Goal: Complete application form

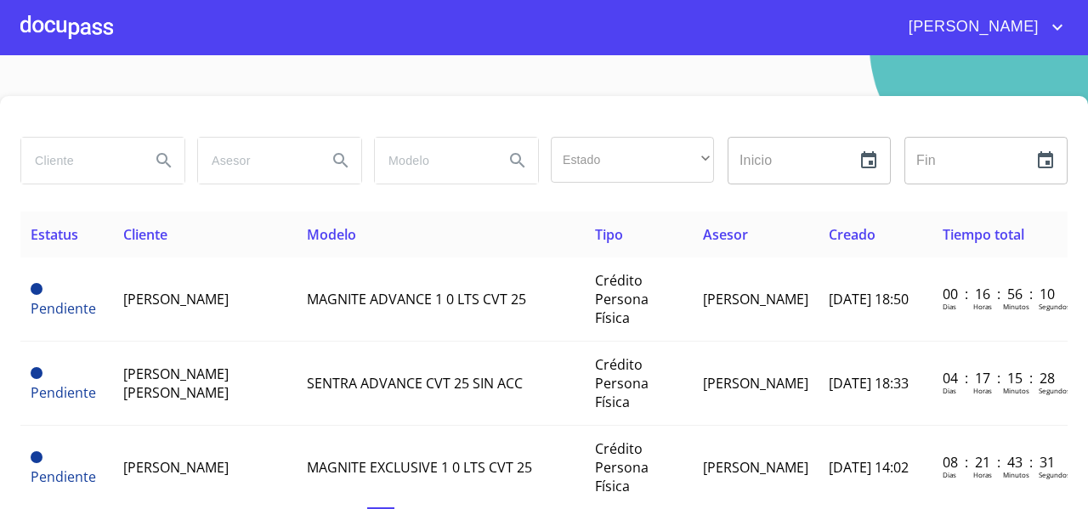
click at [77, 33] on div at bounding box center [66, 27] width 93 height 54
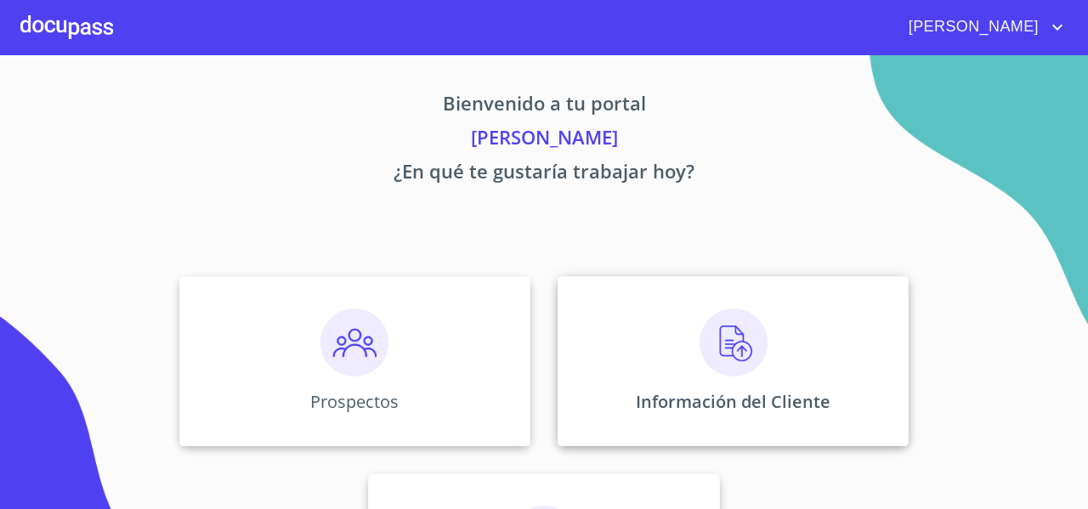
click at [558, 315] on div "Información del Cliente" at bounding box center [733, 361] width 351 height 170
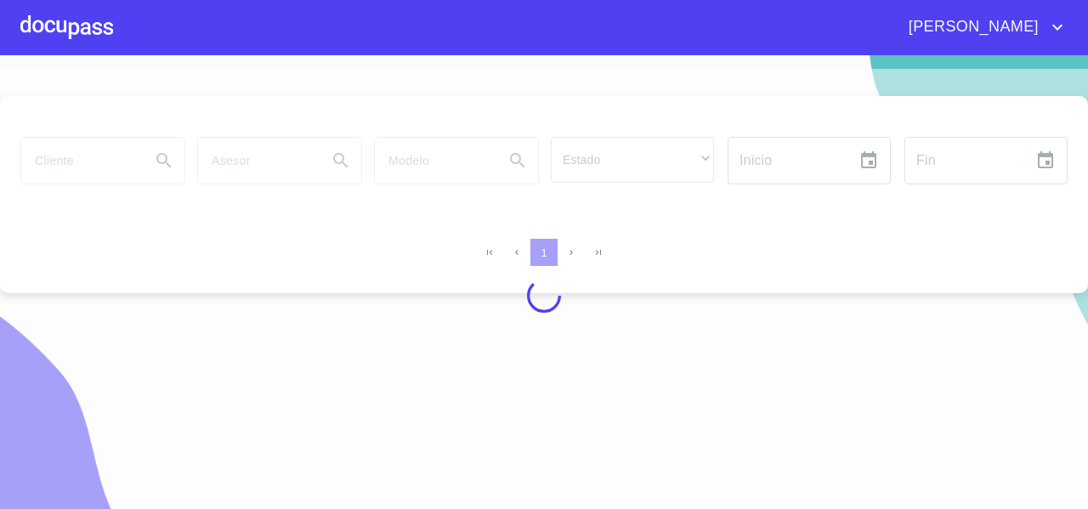
click at [57, 164] on div at bounding box center [544, 296] width 1088 height 454
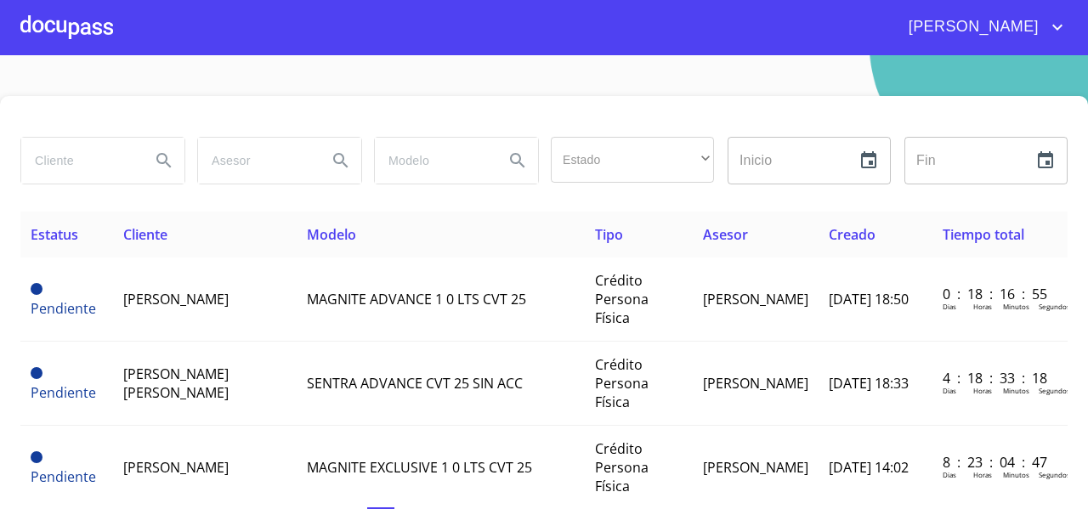
click at [60, 161] on input "search" at bounding box center [79, 161] width 116 height 46
type input "mariana"
click at [159, 159] on icon "Search" at bounding box center [164, 160] width 20 height 20
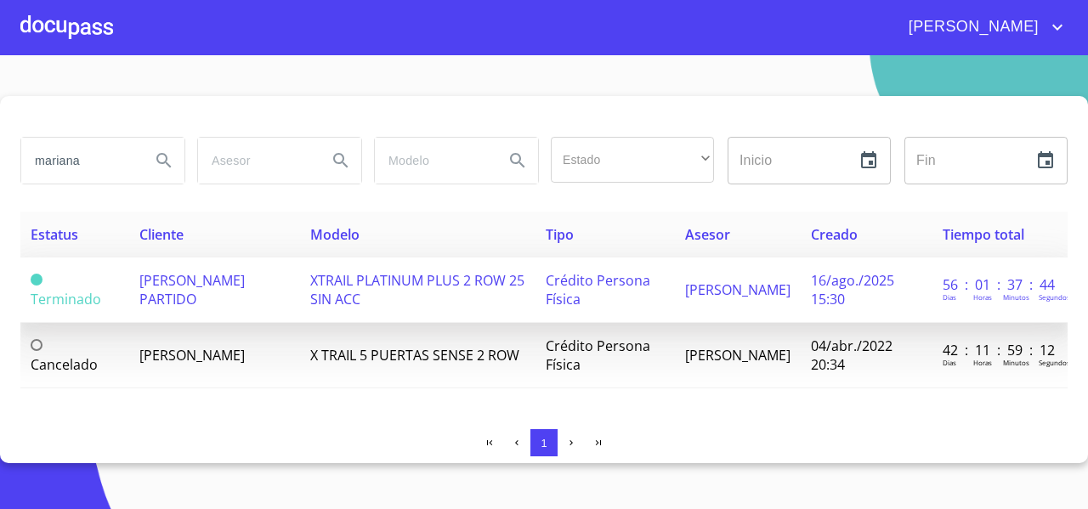
click at [209, 285] on span "[PERSON_NAME] PARTIDO" at bounding box center [191, 289] width 105 height 37
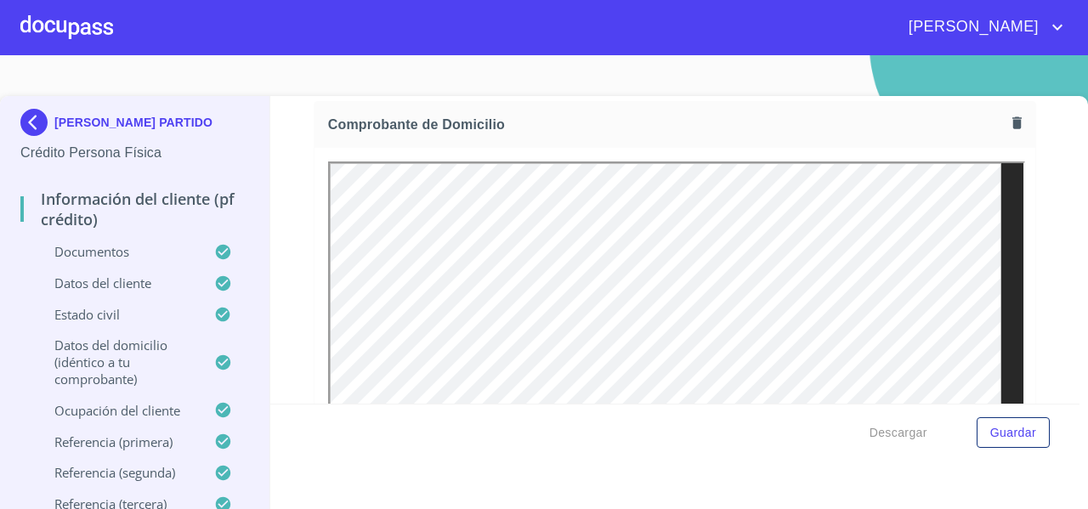
scroll to position [939, 0]
click at [1009, 128] on icon "button" at bounding box center [1017, 128] width 16 height 16
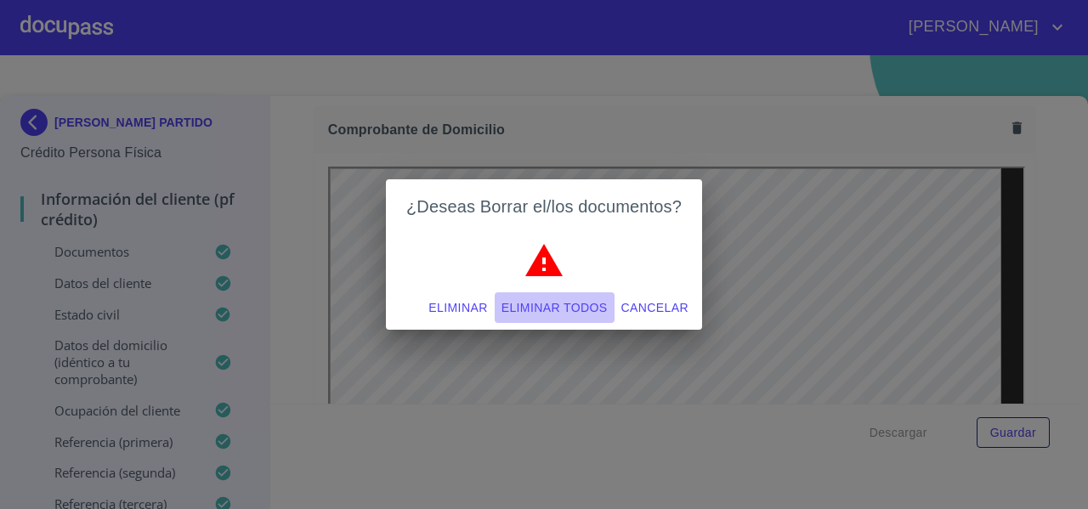
click at [569, 309] on span "Eliminar todos" at bounding box center [555, 308] width 106 height 21
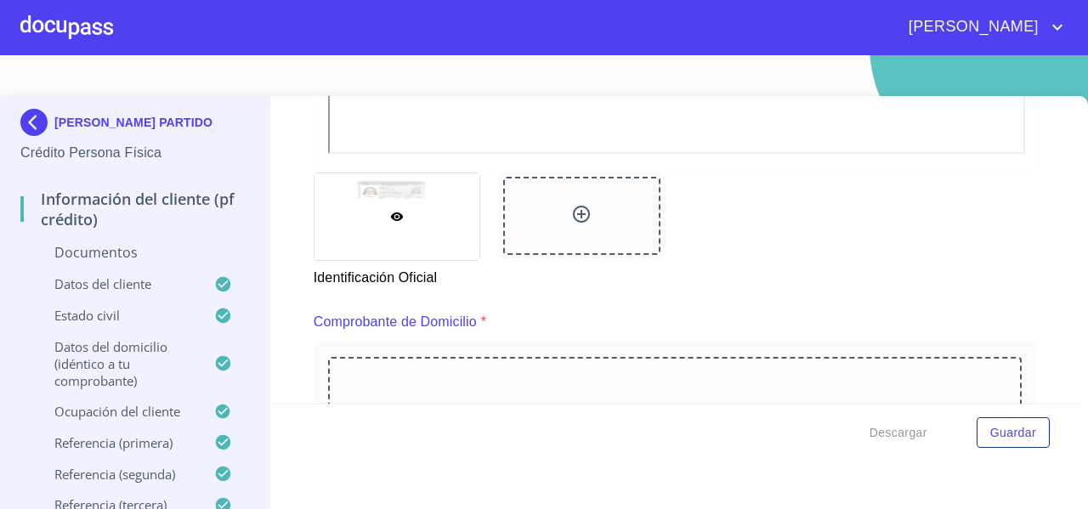
scroll to position [898, 0]
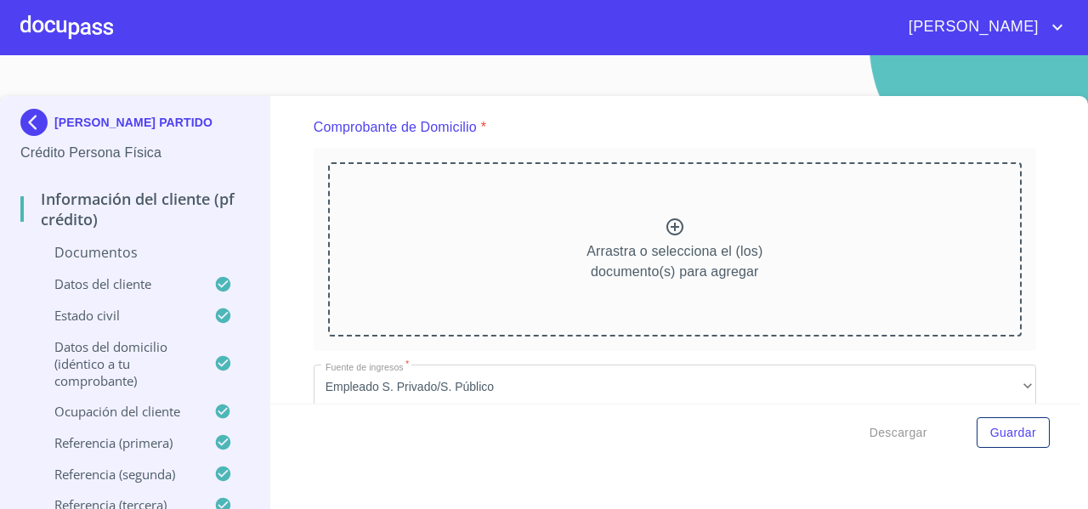
click at [503, 179] on div "Arrastra o selecciona el (los) documento(s) para agregar" at bounding box center [675, 248] width 694 height 173
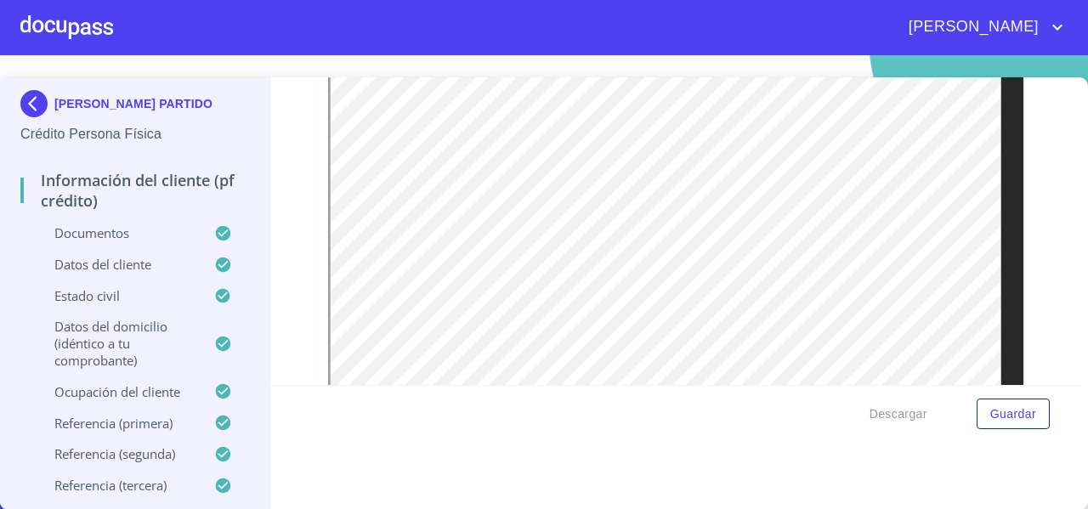
scroll to position [4810, 0]
click at [74, 33] on div at bounding box center [66, 27] width 93 height 54
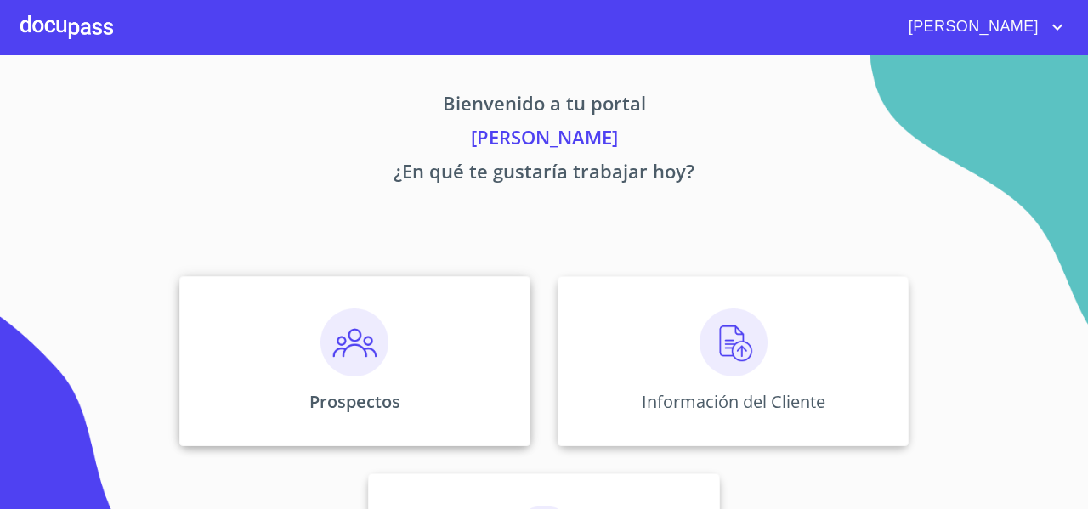
scroll to position [146, 0]
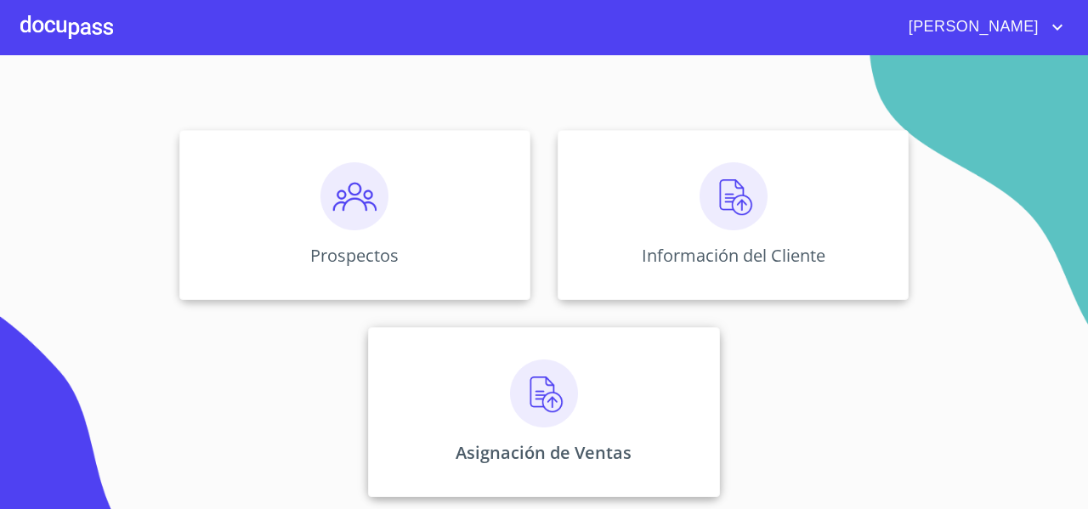
click at [440, 399] on div "Asignación de Ventas" at bounding box center [543, 412] width 351 height 170
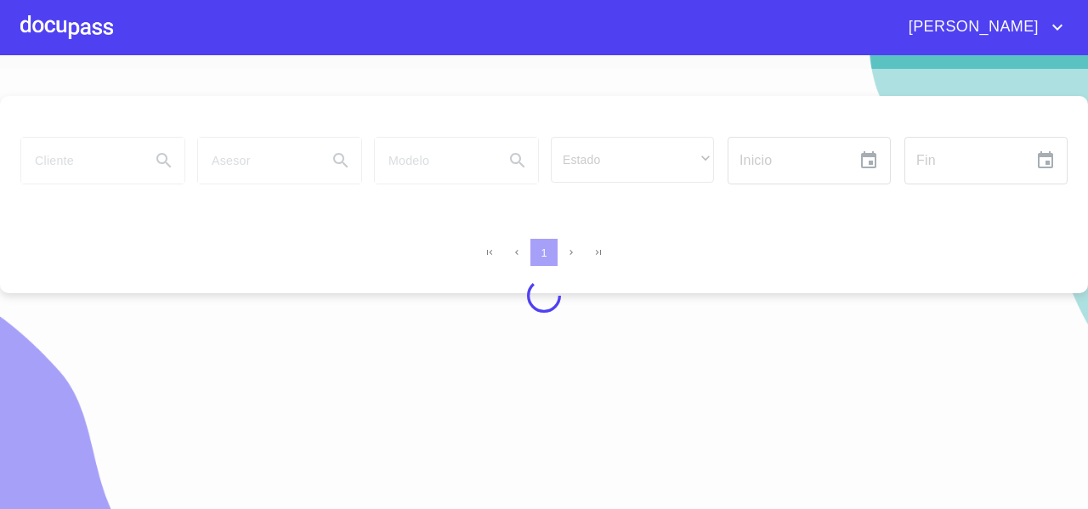
click at [80, 169] on div at bounding box center [544, 296] width 1088 height 454
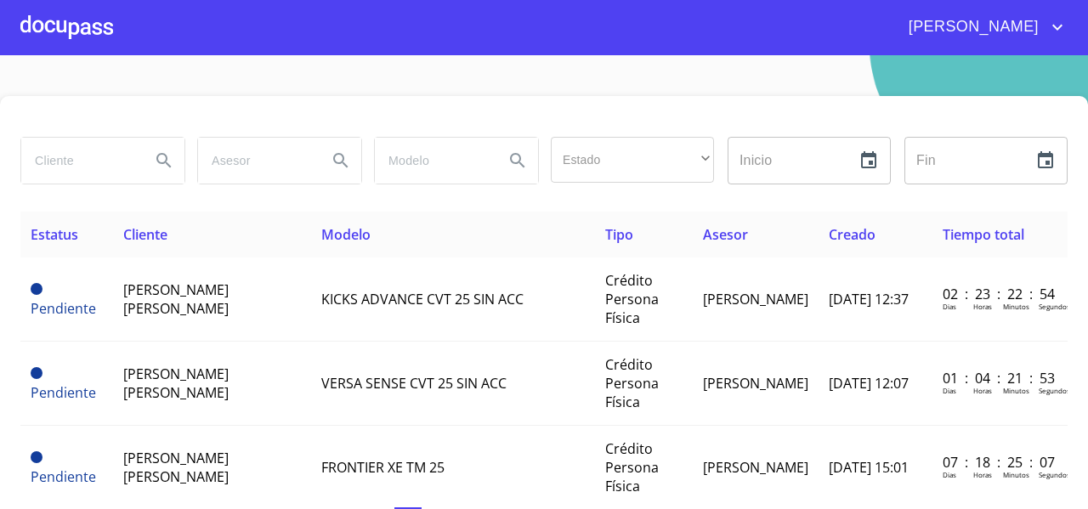
click at [80, 169] on input "search" at bounding box center [79, 161] width 116 height 46
click at [60, 13] on div at bounding box center [66, 27] width 93 height 54
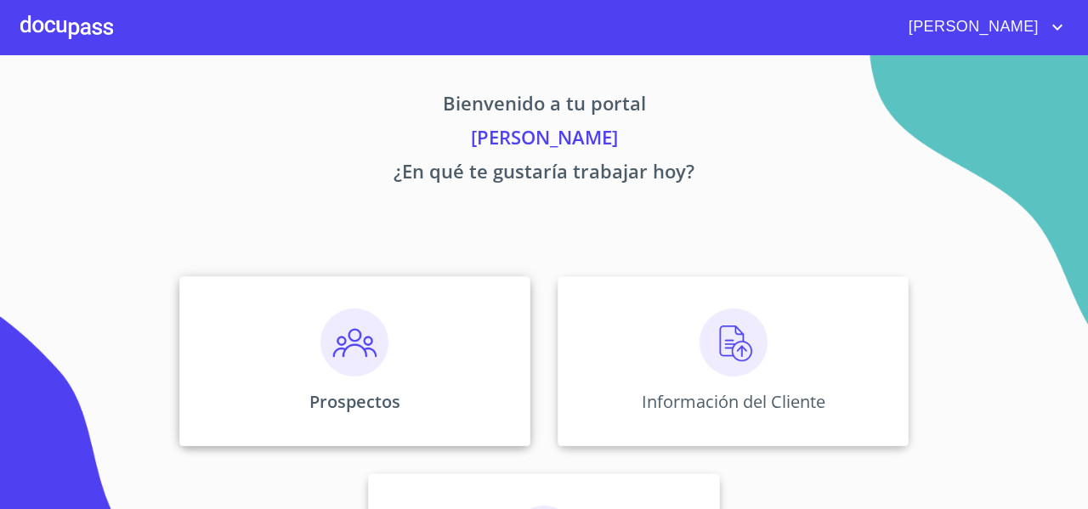
scroll to position [146, 0]
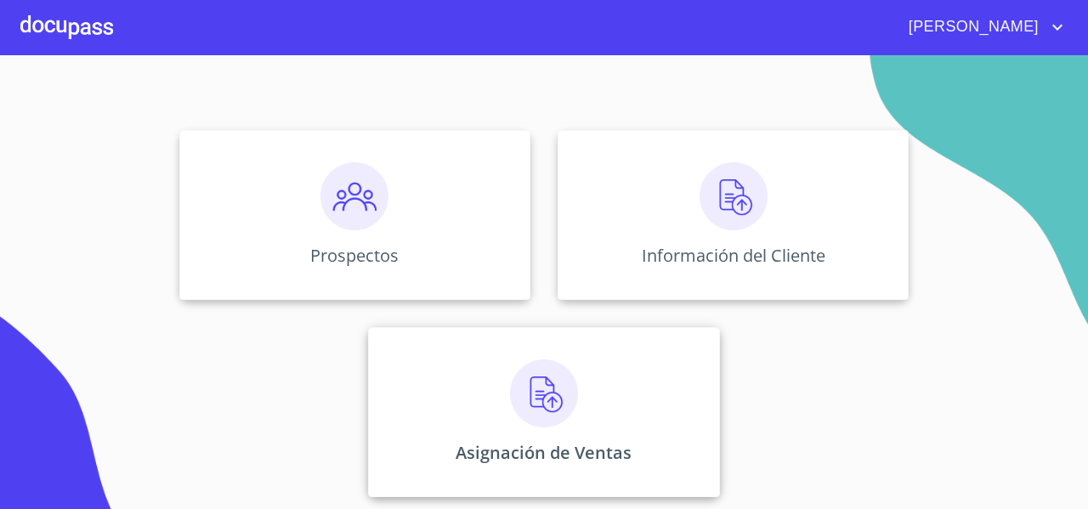
click at [482, 386] on div "Asignación de Ventas" at bounding box center [543, 412] width 351 height 170
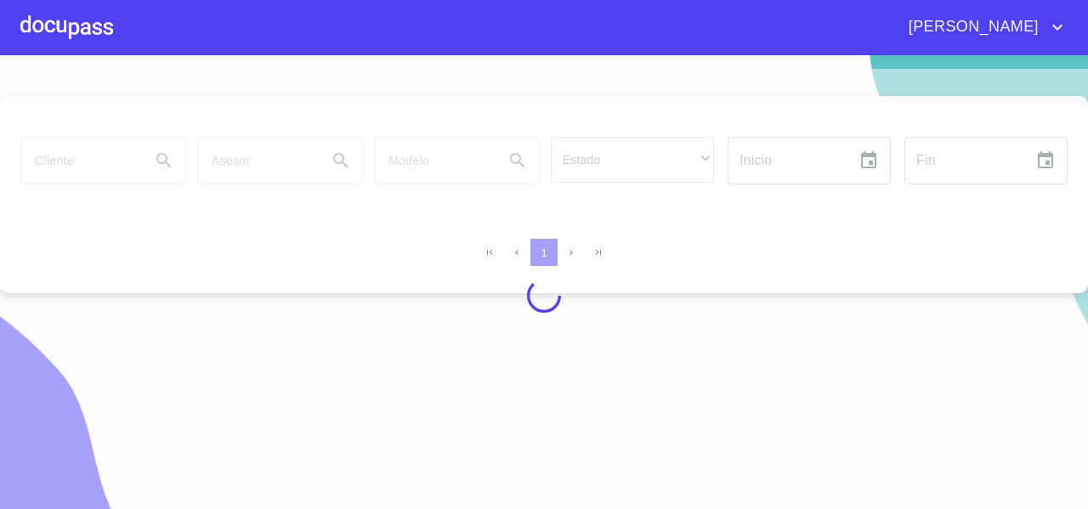
click at [63, 156] on div at bounding box center [544, 296] width 1088 height 454
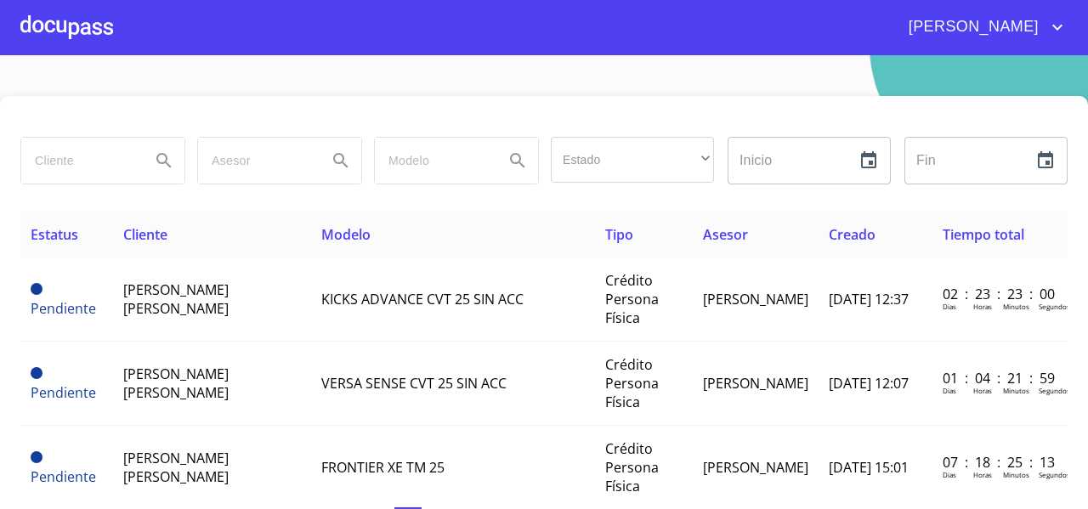
click at [61, 157] on input "search" at bounding box center [79, 161] width 116 height 46
type input "[PERSON_NAME]"
click at [171, 162] on icon "Search" at bounding box center [164, 160] width 20 height 20
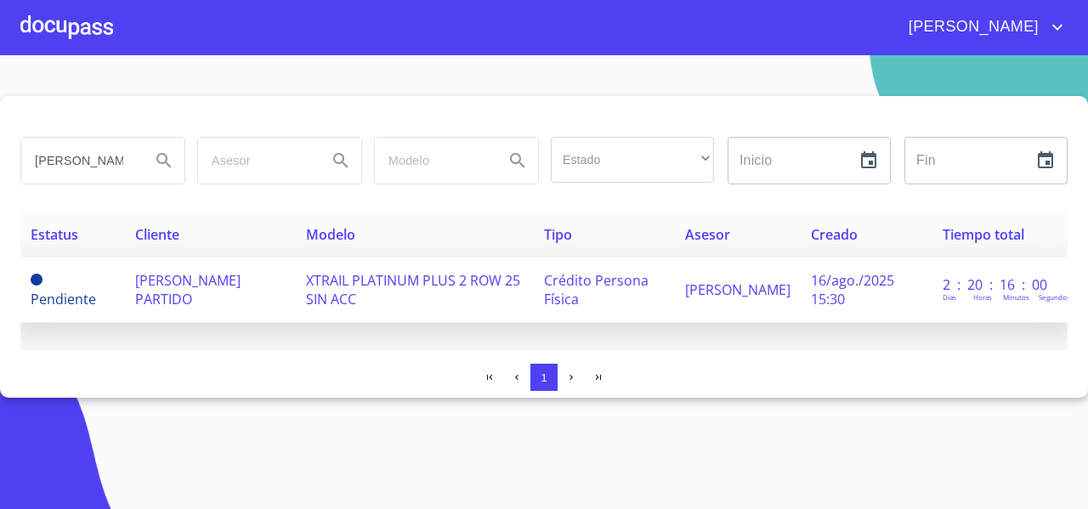
click at [176, 288] on span "[PERSON_NAME] PARTIDO" at bounding box center [187, 289] width 105 height 37
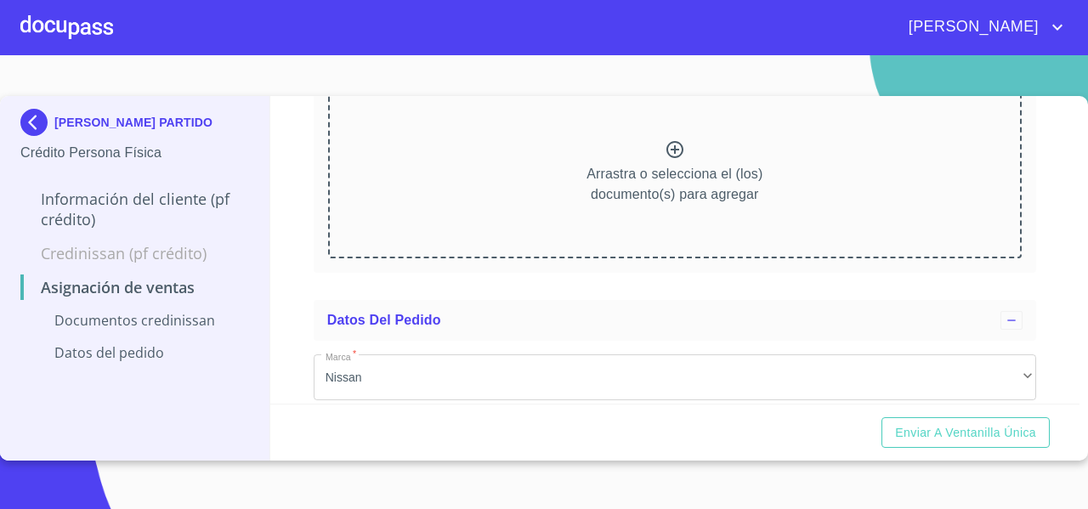
scroll to position [462, 0]
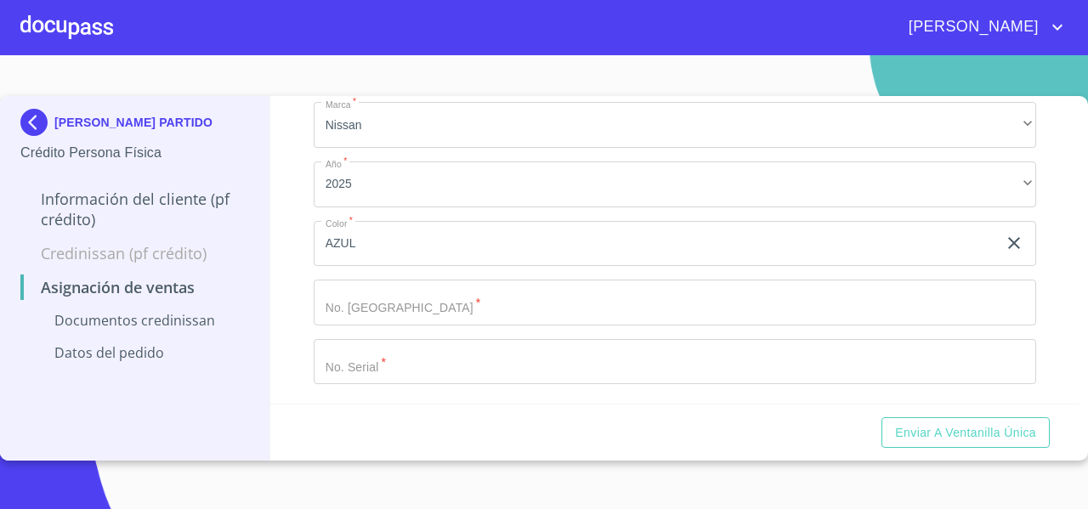
click at [377, 360] on input "Marca   *" at bounding box center [675, 362] width 723 height 46
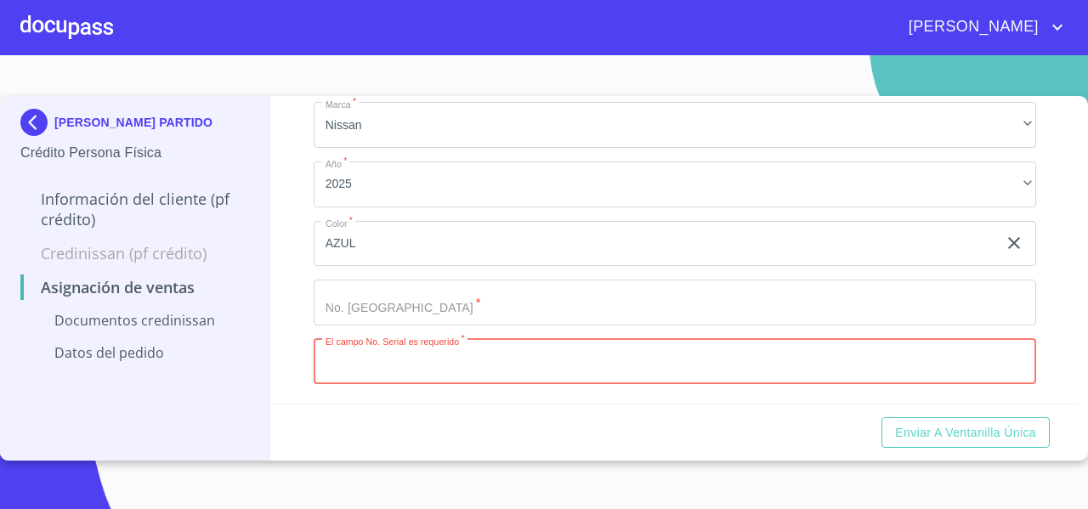
click at [365, 297] on input "Marca   *" at bounding box center [675, 303] width 723 height 46
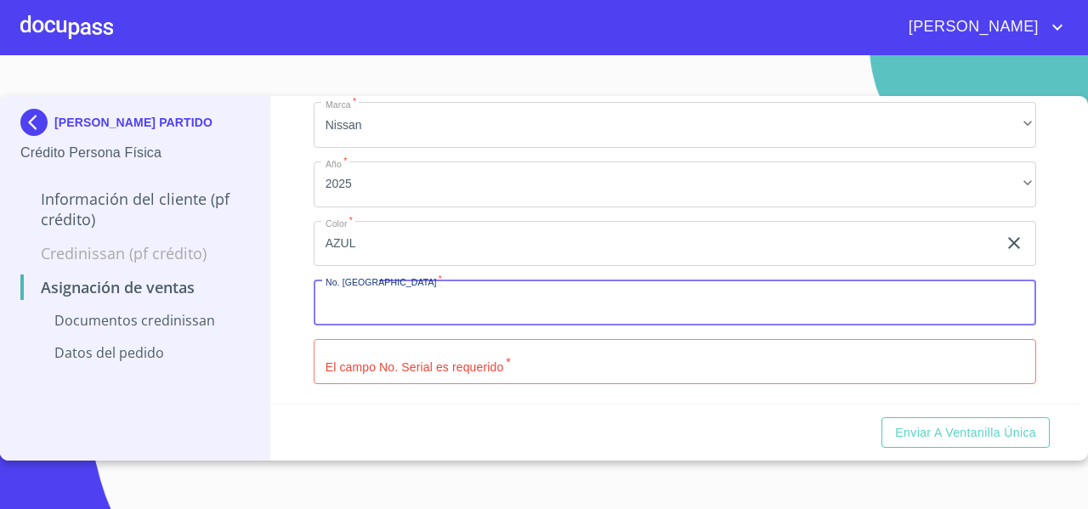
click at [357, 351] on input "Marca   *" at bounding box center [675, 362] width 723 height 46
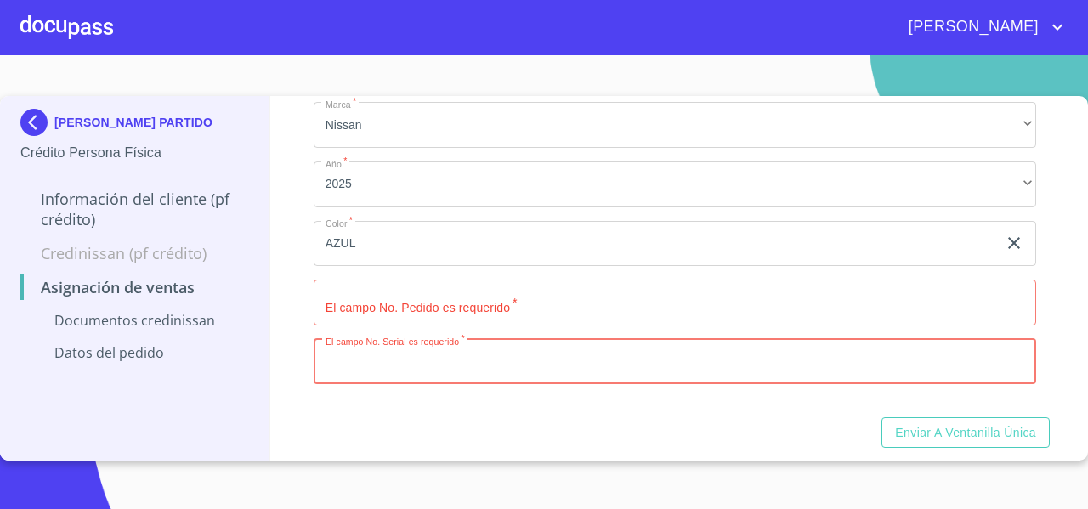
paste input "[US_VEHICLE_IDENTIFICATION_NUMBER]"
type input "[US_VEHICLE_IDENTIFICATION_NUMBER]"
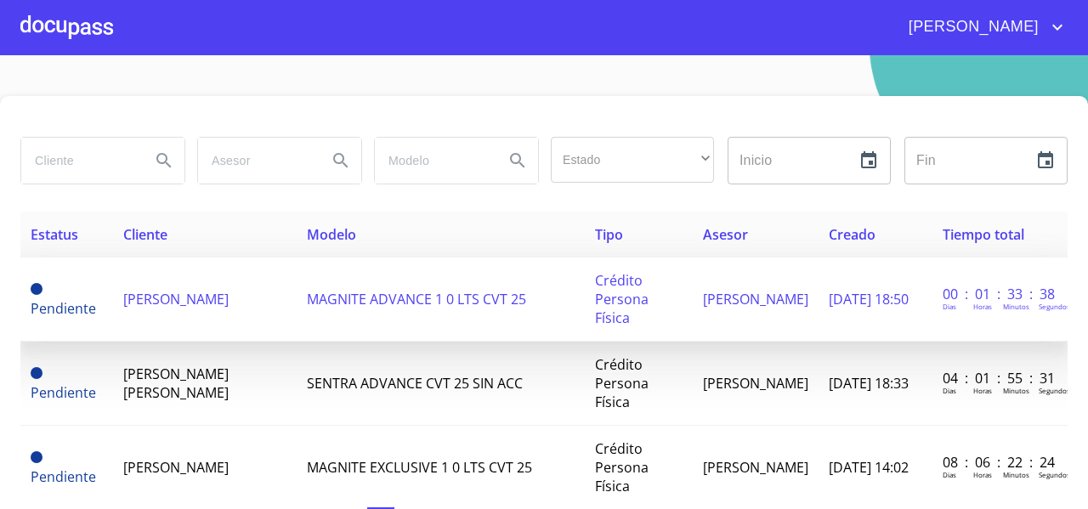
click at [141, 300] on span "[PERSON_NAME]" at bounding box center [175, 299] width 105 height 19
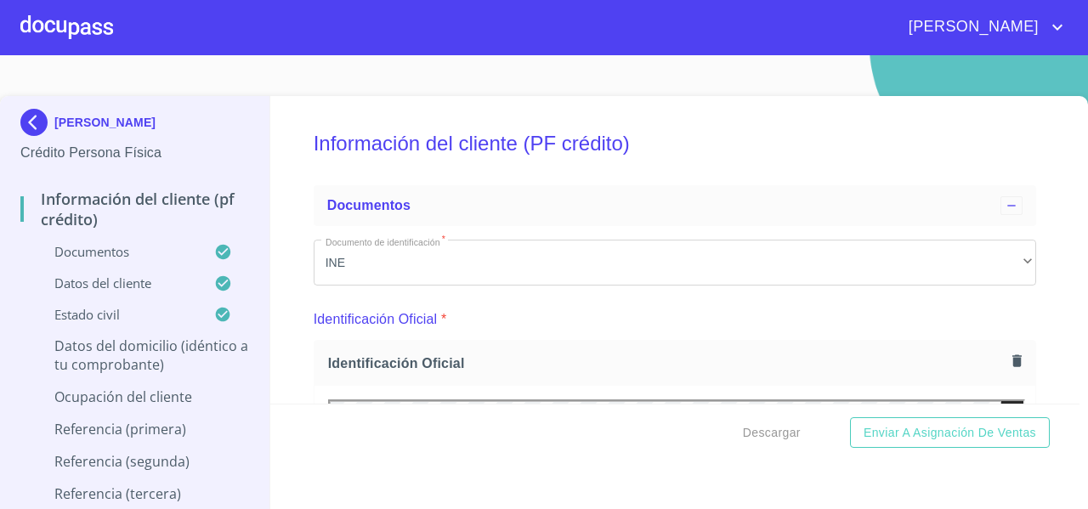
drag, startPoint x: 217, startPoint y: 129, endPoint x: 73, endPoint y: 96, distance: 147.4
click at [73, 96] on div "VERONICA MARIN RANGEL Crédito Persona Física" at bounding box center [134, 136] width 229 height 80
copy p "RONICA MARIN RANGEL"
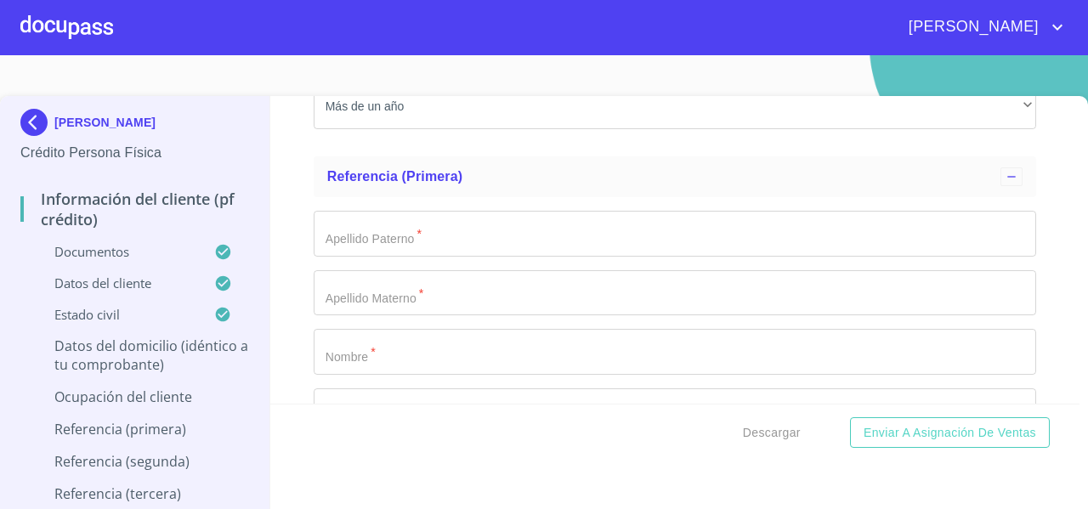
scroll to position [8293, 0]
click at [338, 375] on input "Documento de identificación   *" at bounding box center [675, 354] width 723 height 46
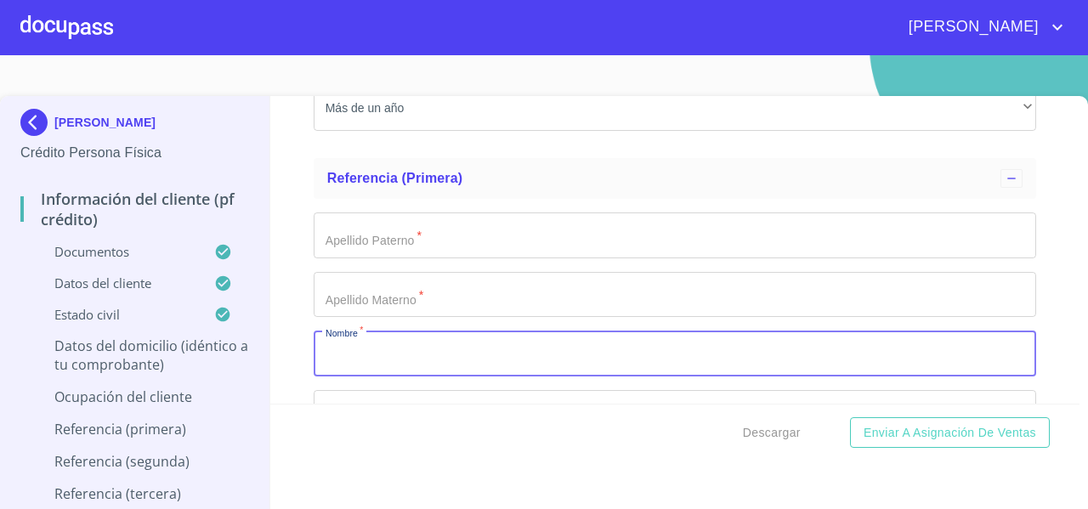
paste input "Clementina Marin Rangel"
drag, startPoint x: 391, startPoint y: 370, endPoint x: 489, endPoint y: 376, distance: 97.9
click at [489, 376] on input "Clementina Marin Rangel" at bounding box center [655, 354] width 683 height 46
drag, startPoint x: 384, startPoint y: 366, endPoint x: 513, endPoint y: 368, distance: 129.2
click at [513, 368] on input "Clementina Marin Rangel" at bounding box center [655, 354] width 683 height 46
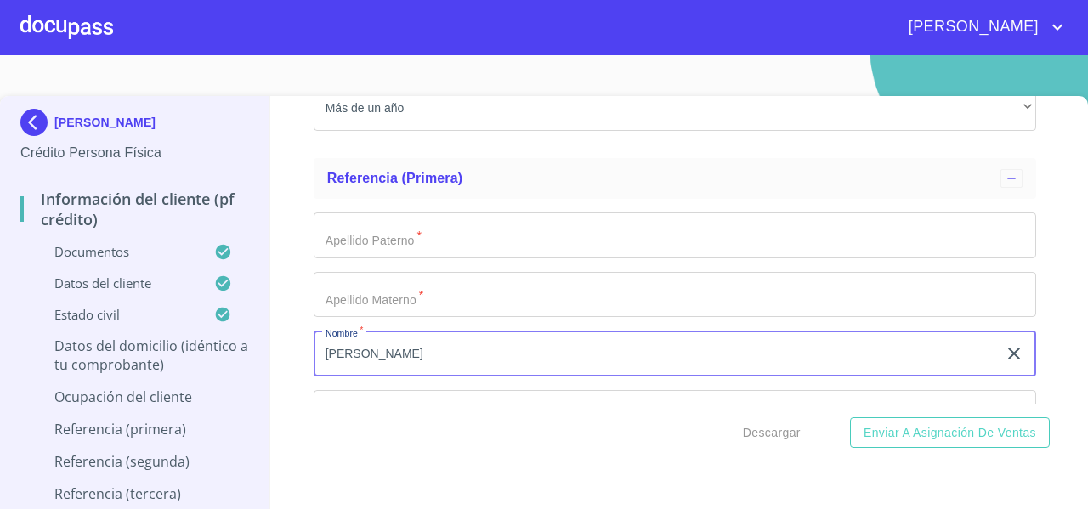
type input "Clementina"
click at [378, 251] on input "Documento de identificación   *" at bounding box center [675, 236] width 723 height 46
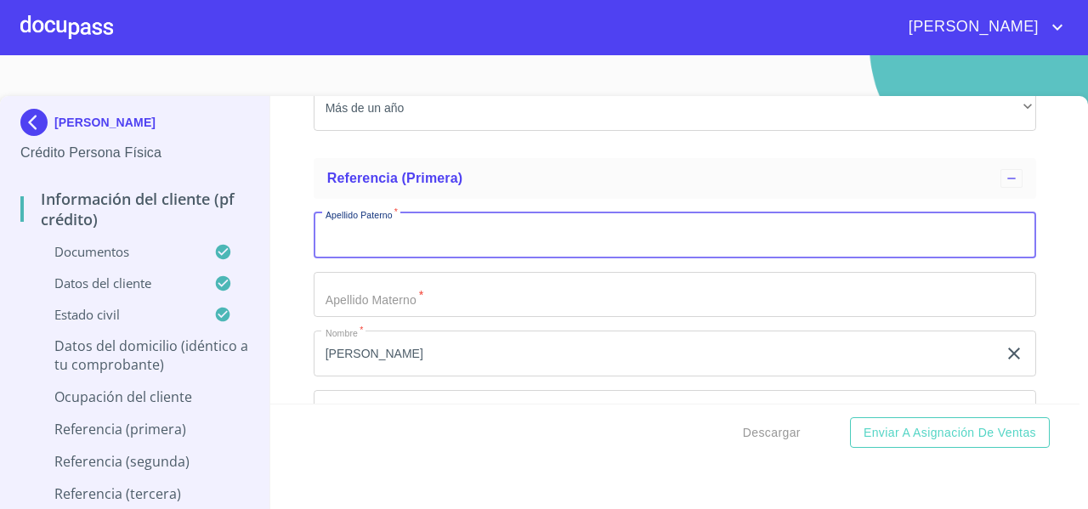
paste input "Marin Rangel"
drag, startPoint x: 358, startPoint y: 250, endPoint x: 423, endPoint y: 250, distance: 65.5
click at [423, 250] on input "Marin Rangel" at bounding box center [655, 236] width 683 height 46
type input "Marin"
click at [328, 296] on input "Documento de identificación   *" at bounding box center [675, 295] width 723 height 46
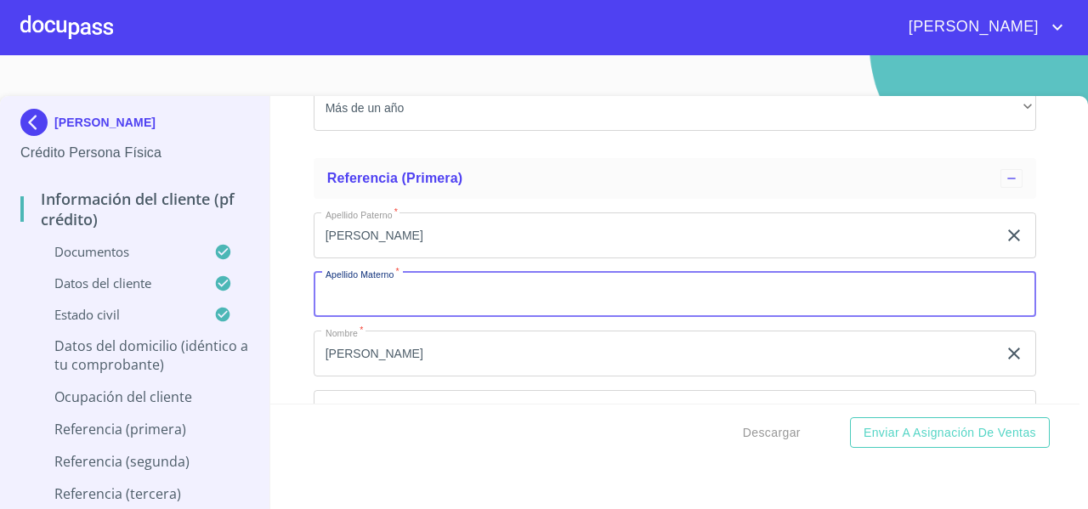
paste input "Rangel"
type input "Rangel"
click at [298, 354] on div "Información del cliente (PF crédito) Documentos Documento de identificación   *…" at bounding box center [675, 250] width 810 height 308
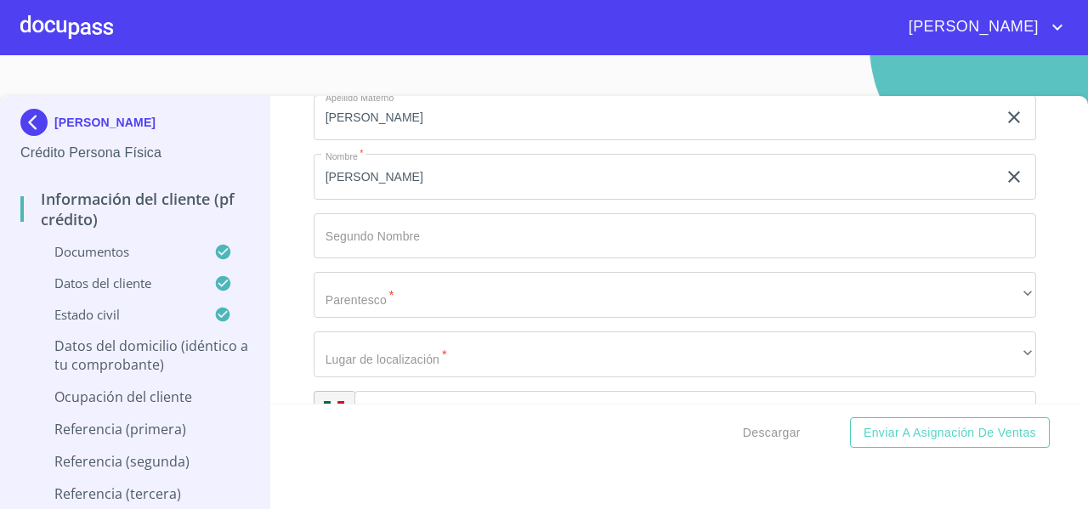
scroll to position [8467, 0]
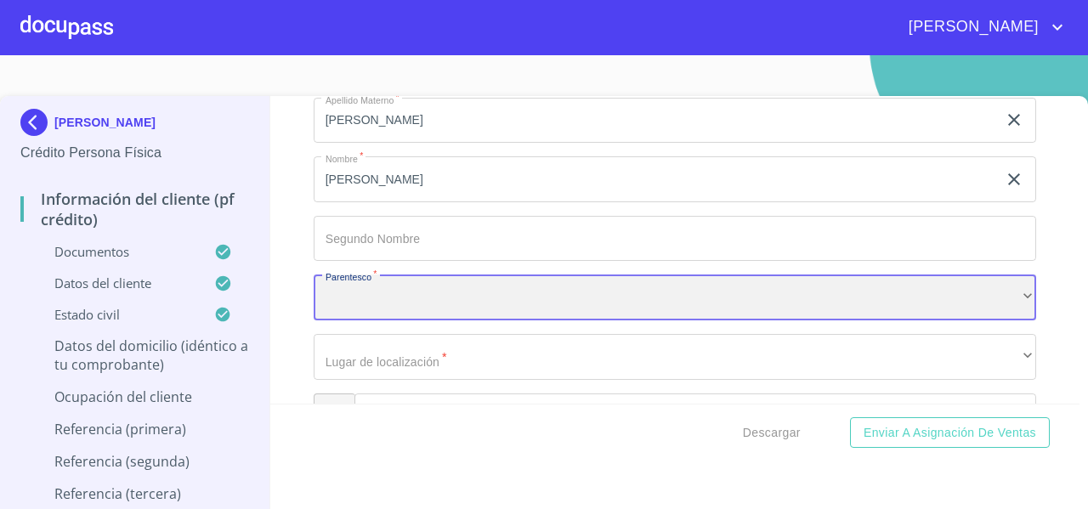
click at [374, 304] on div "​" at bounding box center [675, 298] width 723 height 46
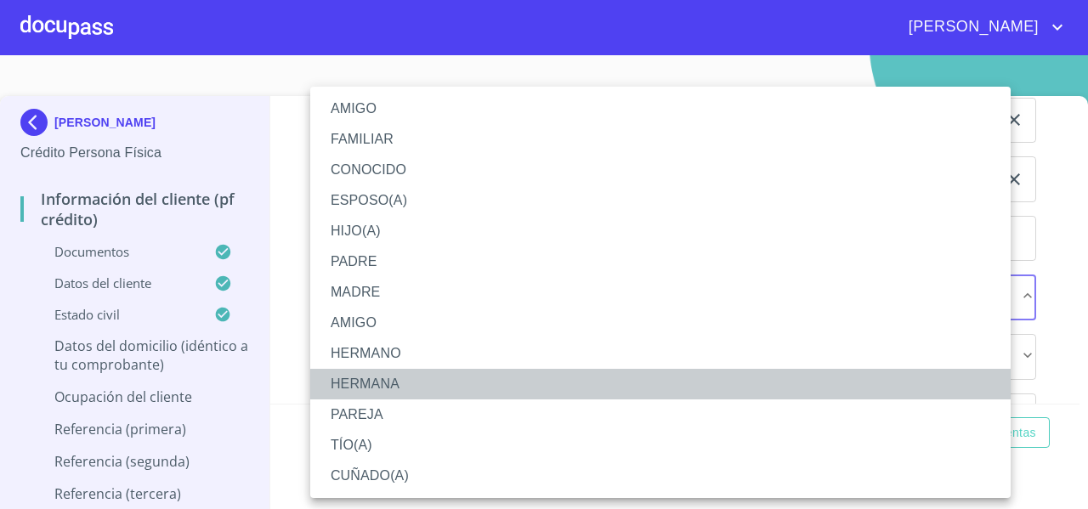
click at [362, 377] on li "HERMANA" at bounding box center [660, 384] width 700 height 31
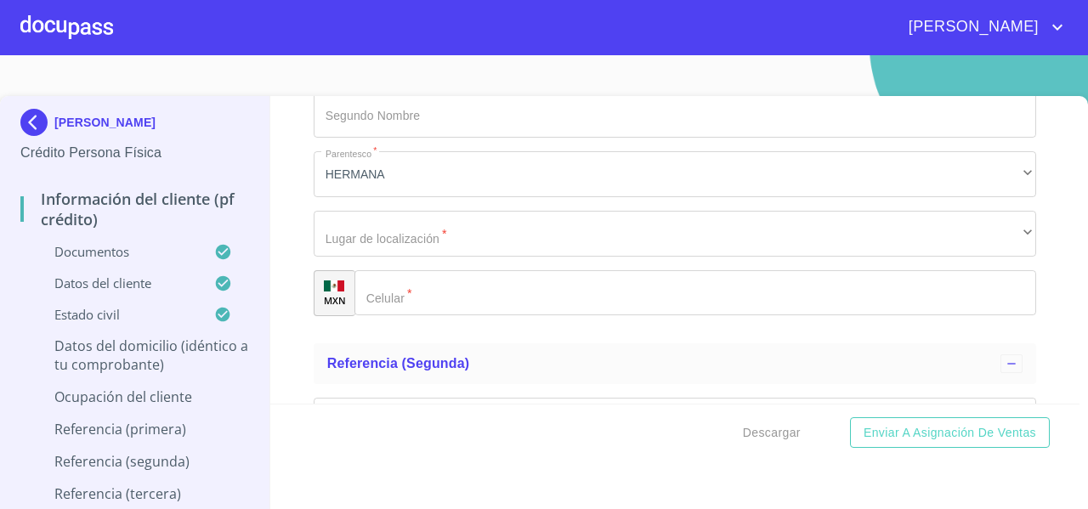
scroll to position [8591, 0]
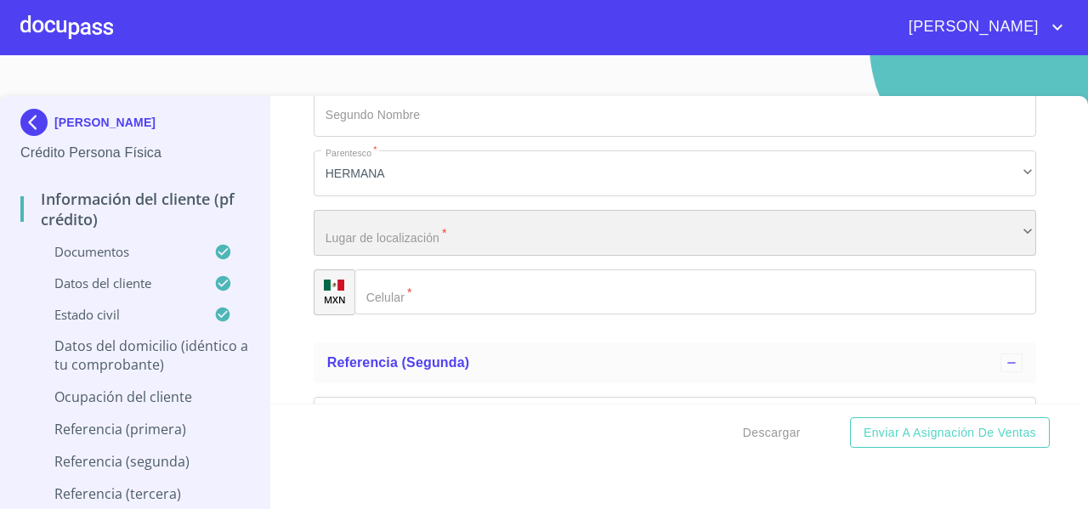
click at [357, 239] on div "​" at bounding box center [675, 233] width 723 height 46
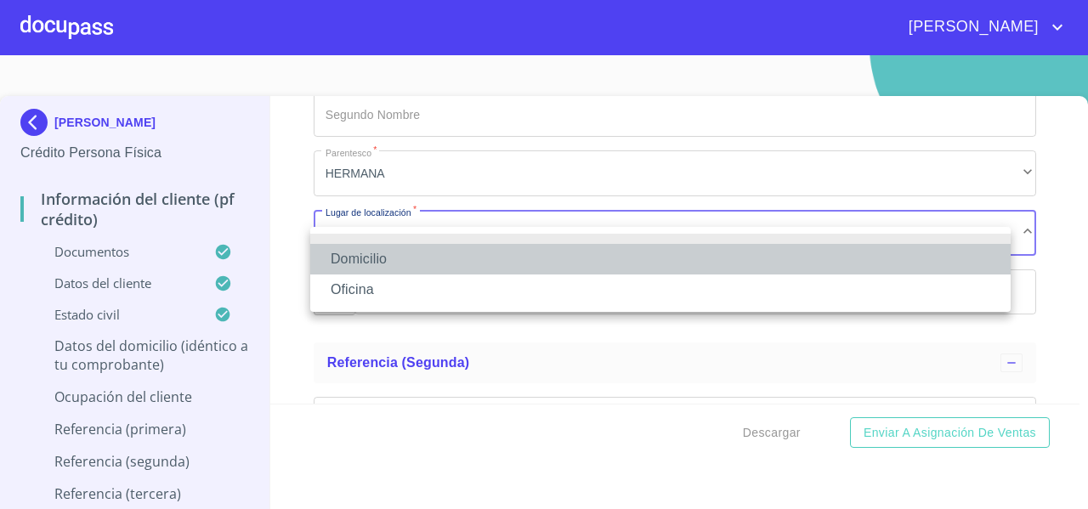
click at [359, 253] on li "Domicilio" at bounding box center [660, 259] width 700 height 31
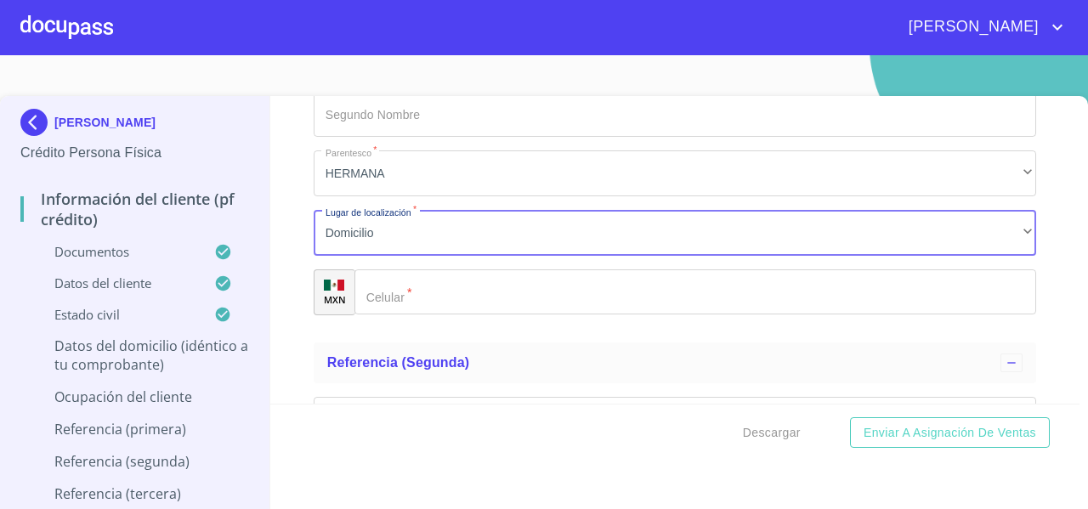
click at [388, 309] on div "​" at bounding box center [695, 292] width 682 height 46
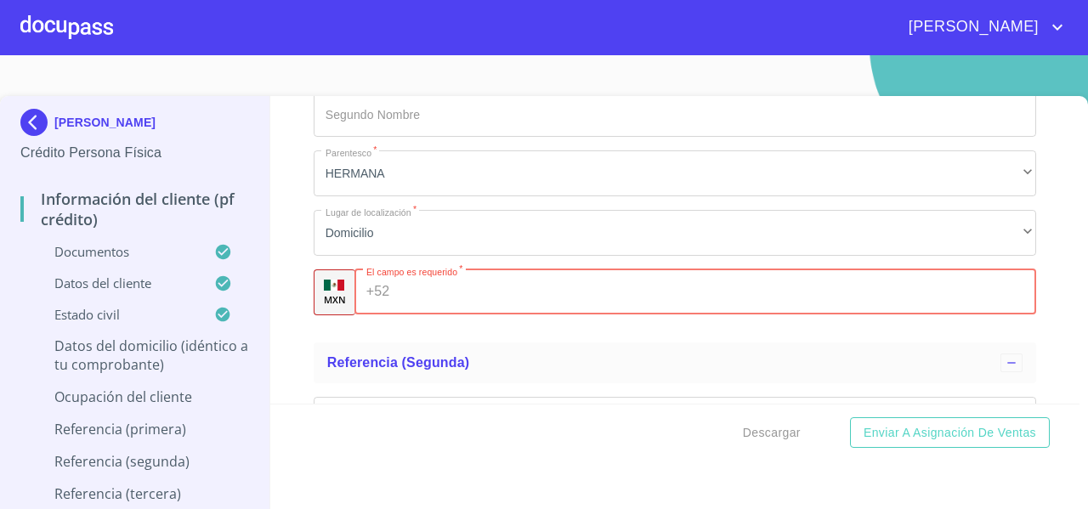
paste input "(33)1703560"
type input "(33)1703560"
click at [280, 275] on div "Información del cliente (PF crédito) Documentos Documento de identificación   *…" at bounding box center [675, 250] width 810 height 308
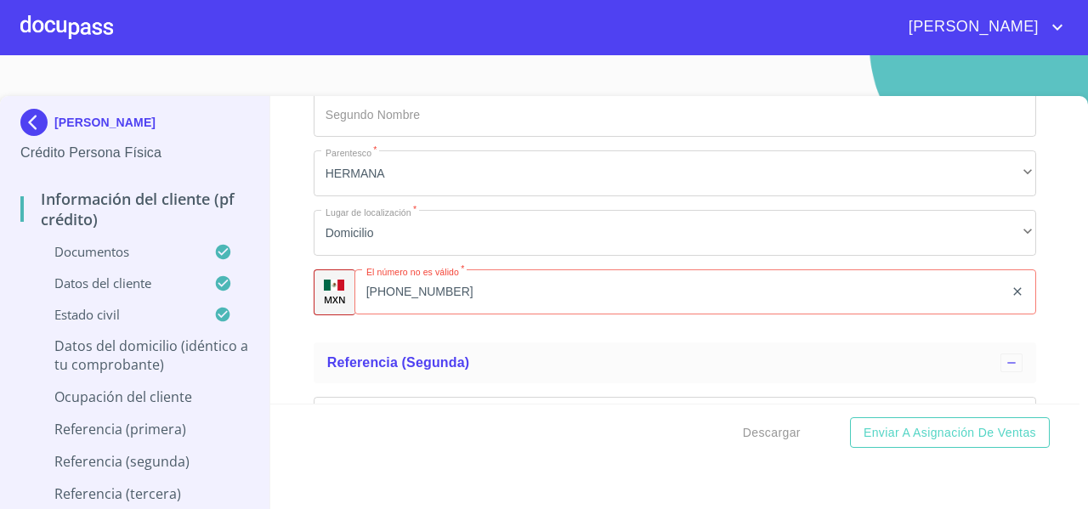
scroll to position [8720, 0]
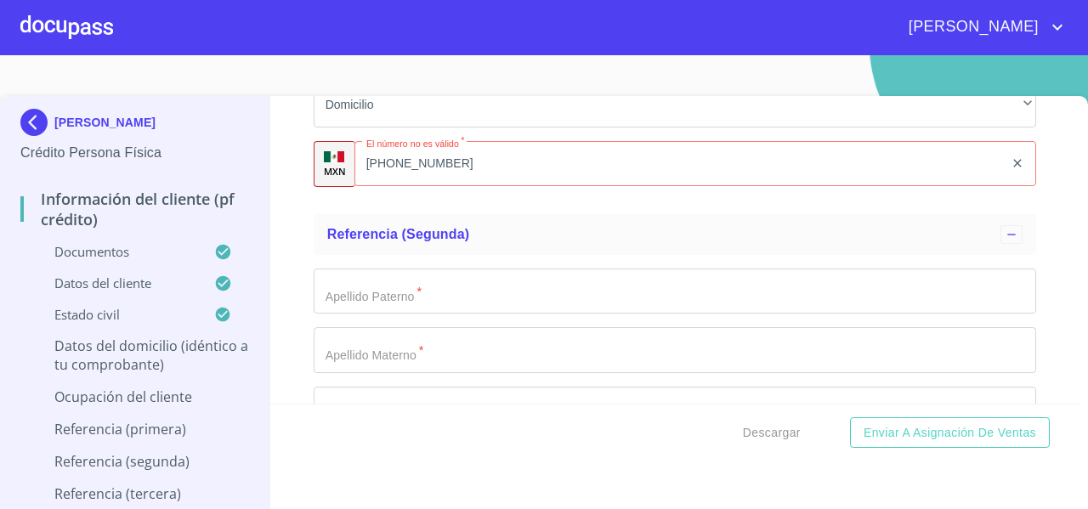
click at [452, 187] on input "(33)1703560" at bounding box center [678, 164] width 649 height 46
click at [289, 230] on div "Información del cliente (PF crédito) Documentos Documento de identificación   *…" at bounding box center [675, 250] width 810 height 308
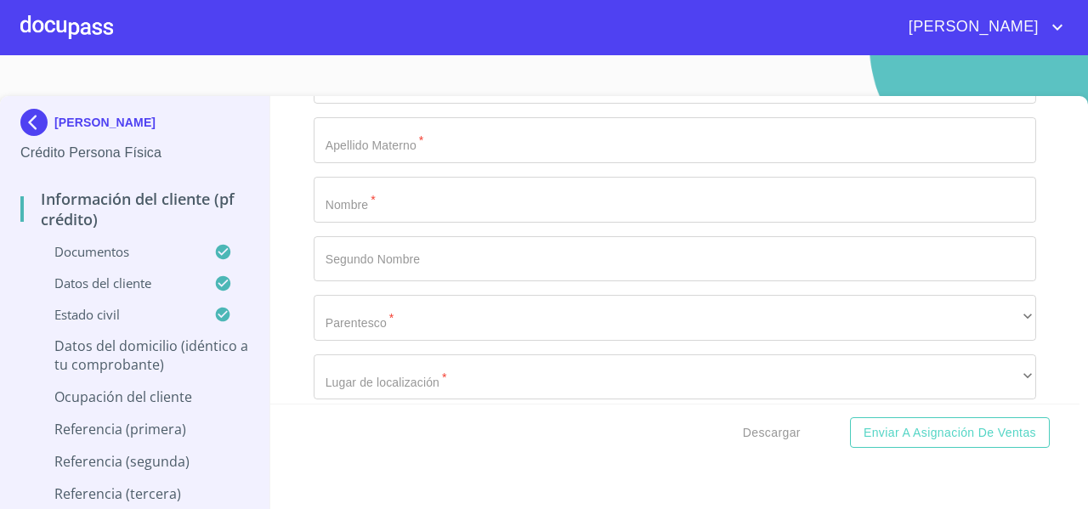
scroll to position [8932, 0]
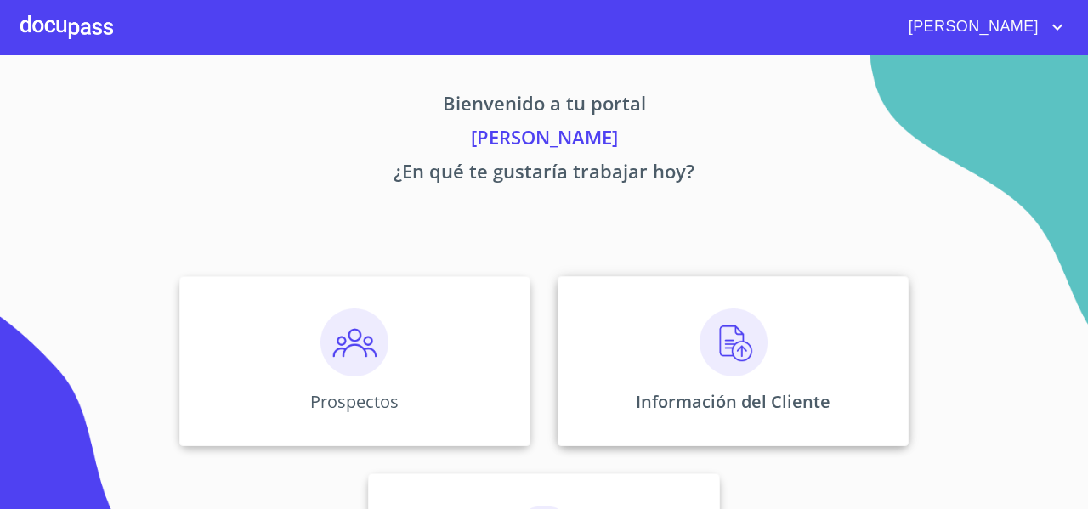
click at [581, 329] on div "Información del Cliente" at bounding box center [733, 361] width 351 height 170
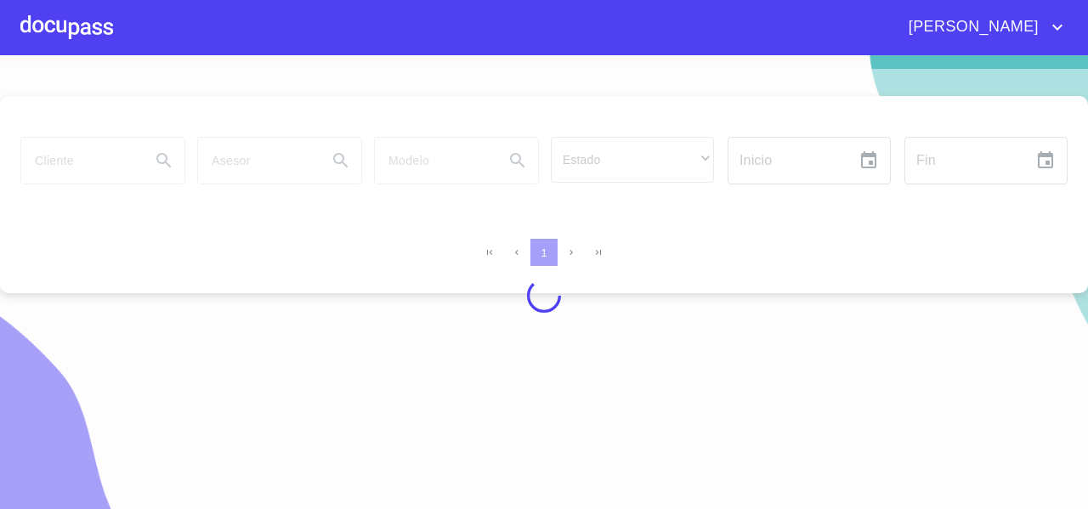
click at [93, 163] on div at bounding box center [544, 296] width 1088 height 454
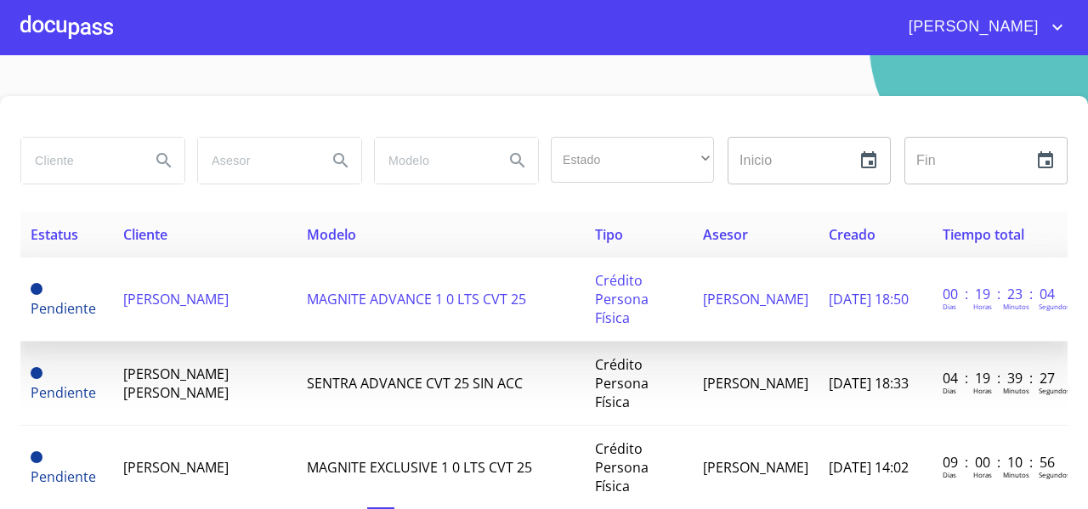
click at [150, 309] on span "[PERSON_NAME]" at bounding box center [175, 299] width 105 height 19
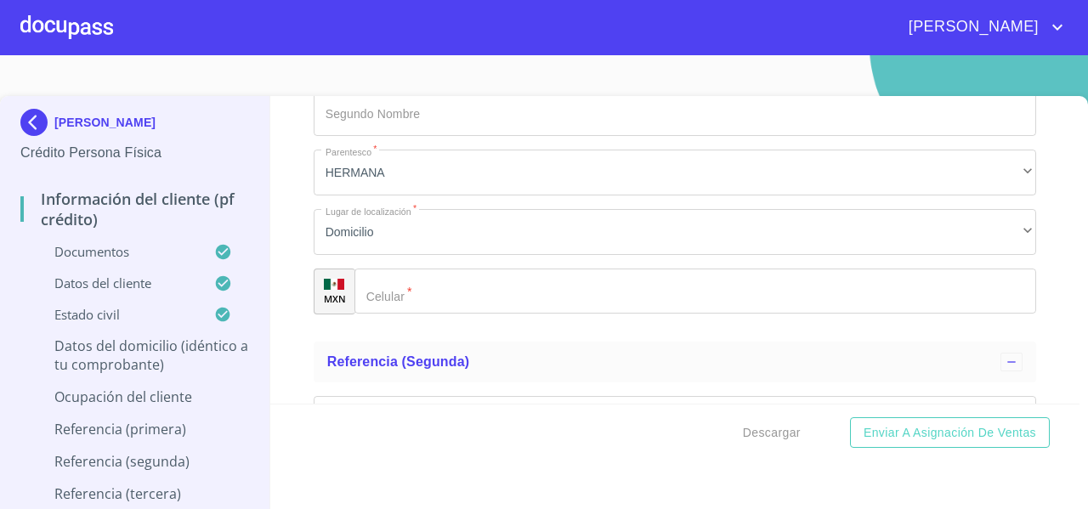
scroll to position [8557, 0]
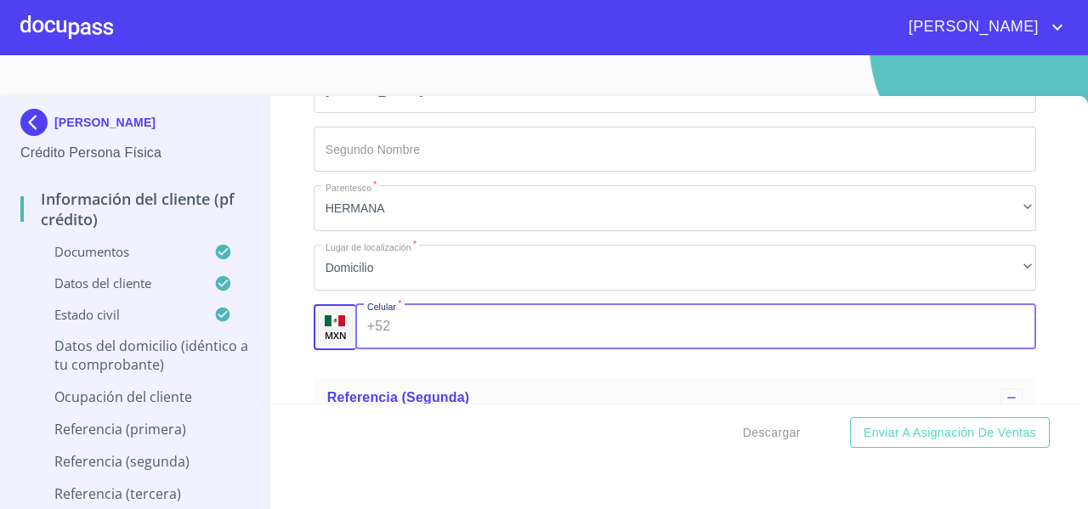
click at [407, 341] on input "Documento de identificación   *" at bounding box center [716, 327] width 639 height 46
paste input "(33)31703560"
type input "(33)31703560"
click at [282, 334] on div "Información del cliente (PF crédito) Documentos Documento de identificación   *…" at bounding box center [675, 250] width 810 height 308
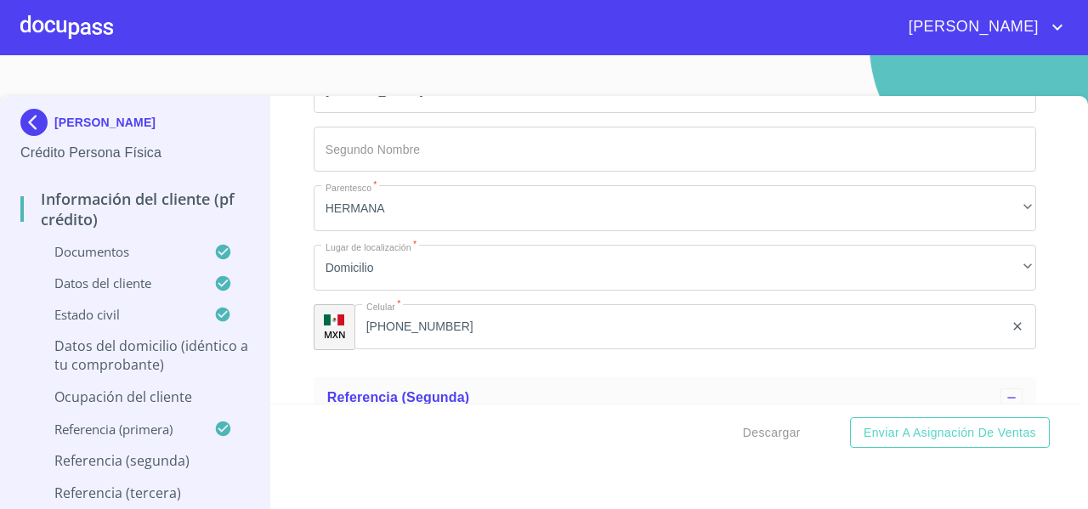
click at [282, 334] on div "Información del cliente (PF crédito) Documentos Documento de identificación   *…" at bounding box center [675, 250] width 810 height 308
